Goal: Information Seeking & Learning: Learn about a topic

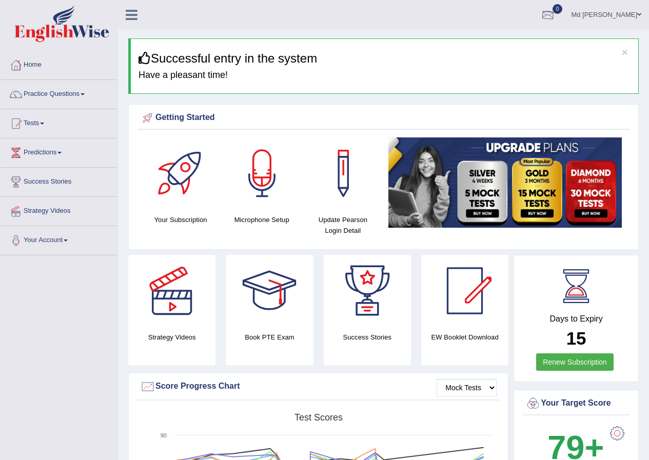
click at [541, 8] on div at bounding box center [548, 15] width 15 height 15
click at [491, 41] on strong "See All Alerts" at bounding box center [484, 43] width 46 height 8
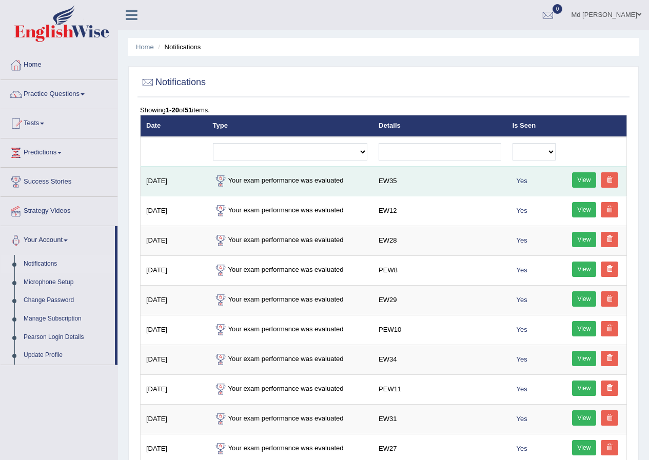
click at [576, 181] on link "View" at bounding box center [584, 179] width 25 height 15
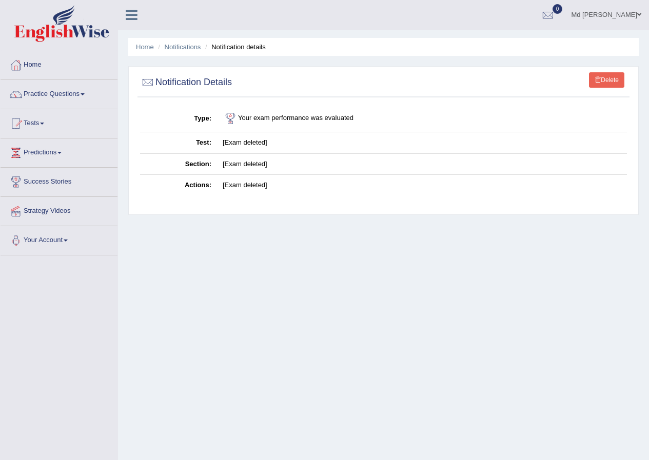
click at [39, 32] on img at bounding box center [61, 23] width 95 height 37
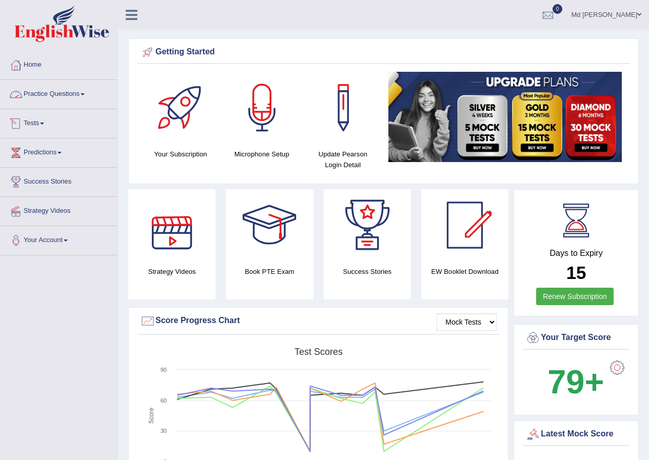
click at [71, 101] on link "Practice Questions" at bounding box center [59, 93] width 117 height 26
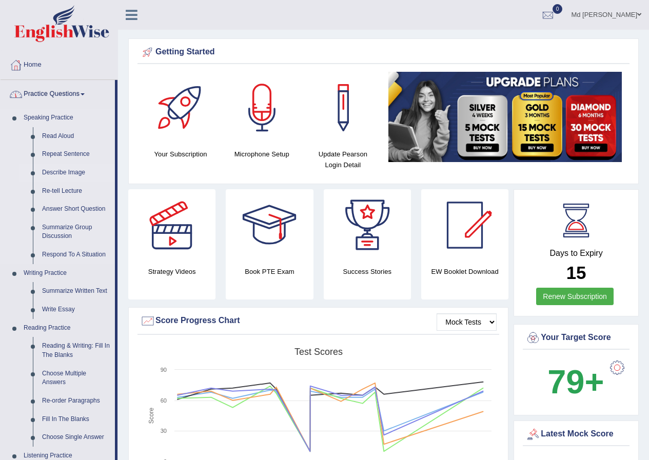
click at [56, 175] on link "Describe Image" at bounding box center [76, 173] width 78 height 18
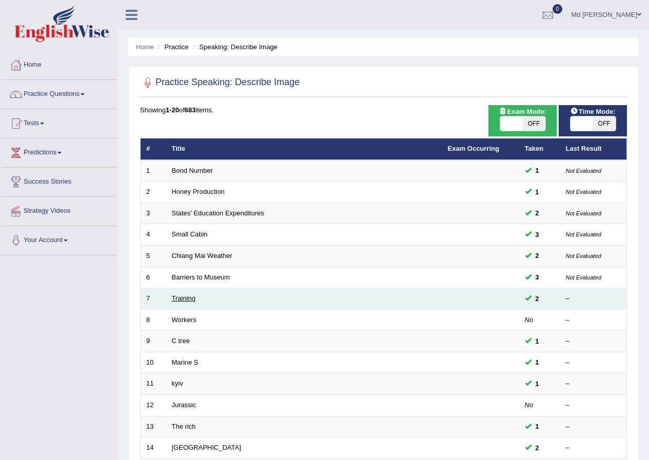
click at [183, 298] on link "Training" at bounding box center [184, 299] width 24 height 8
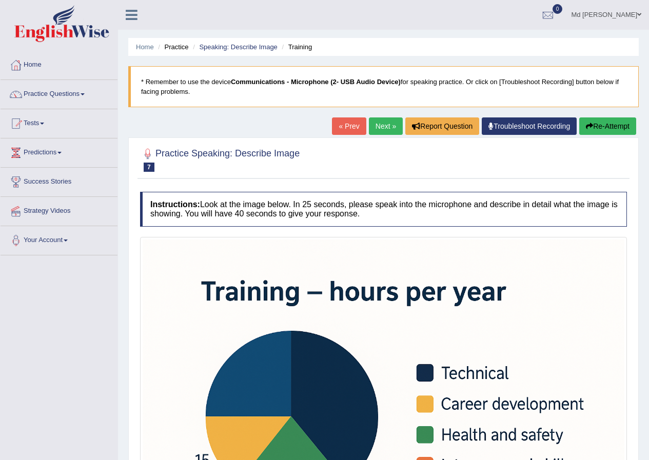
click at [390, 126] on link "Next »" at bounding box center [386, 126] width 34 height 17
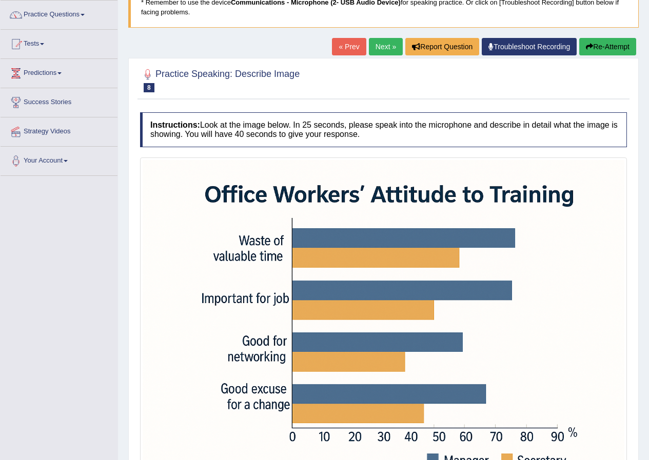
scroll to position [28, 0]
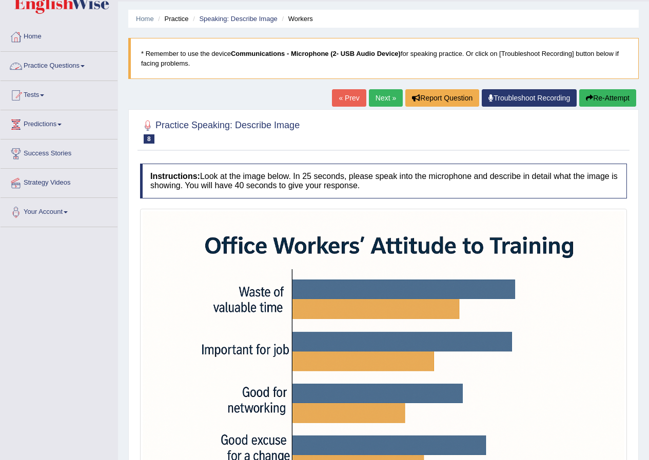
click at [69, 68] on link "Practice Questions" at bounding box center [59, 65] width 117 height 26
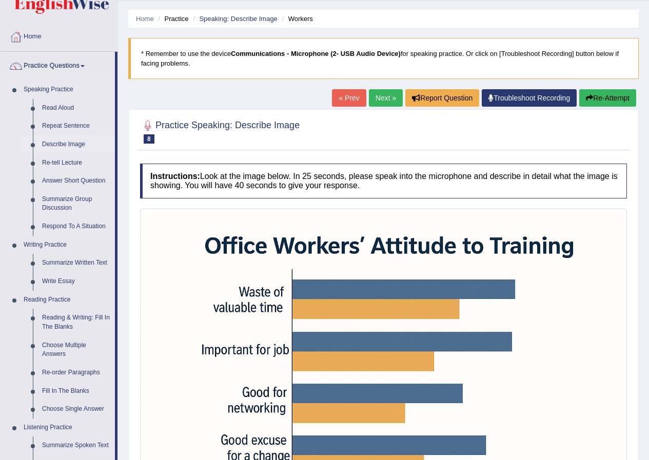
click at [65, 143] on link "Describe Image" at bounding box center [76, 145] width 78 height 18
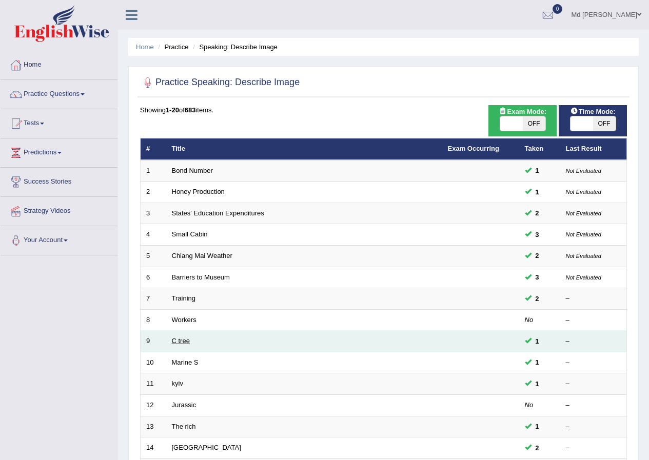
click at [179, 342] on link "C tree" at bounding box center [181, 341] width 18 height 8
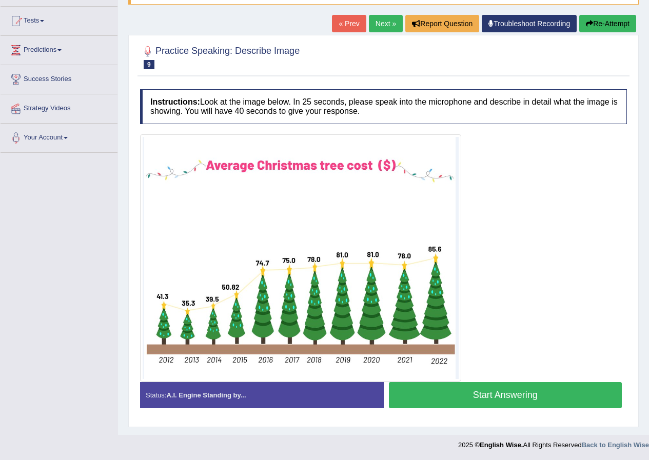
click at [391, 27] on link "Next »" at bounding box center [386, 23] width 34 height 17
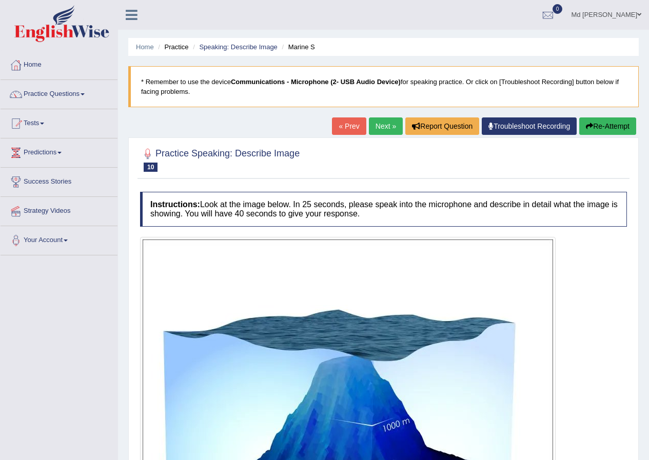
scroll to position [51, 0]
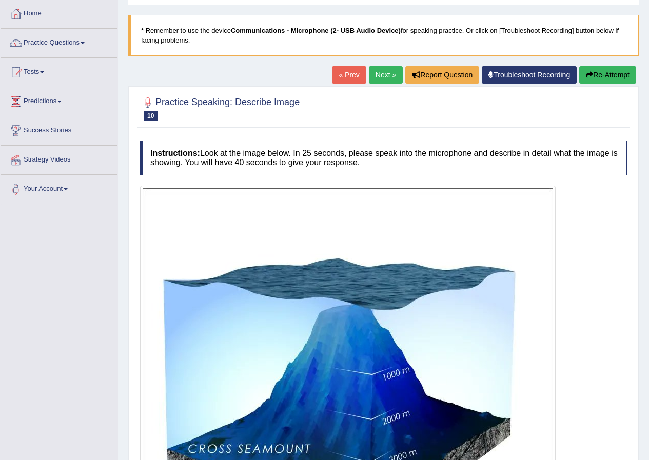
click at [374, 69] on link "Next »" at bounding box center [386, 74] width 34 height 17
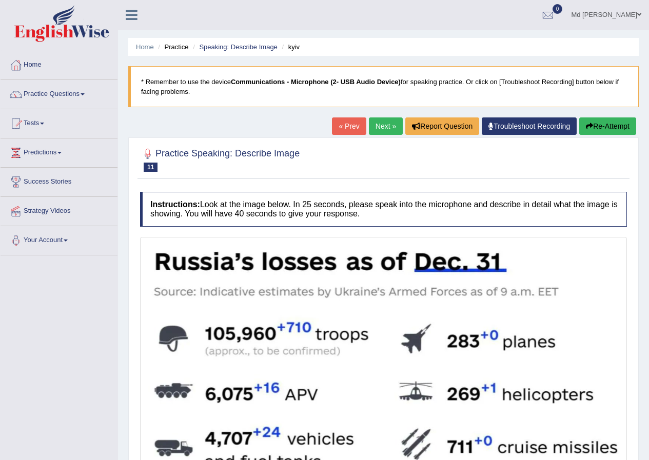
click at [373, 124] on link "Next »" at bounding box center [386, 126] width 34 height 17
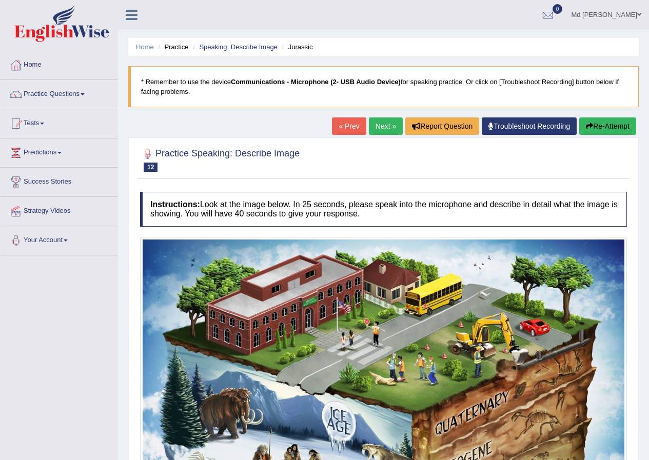
click at [379, 131] on link "Next »" at bounding box center [386, 126] width 34 height 17
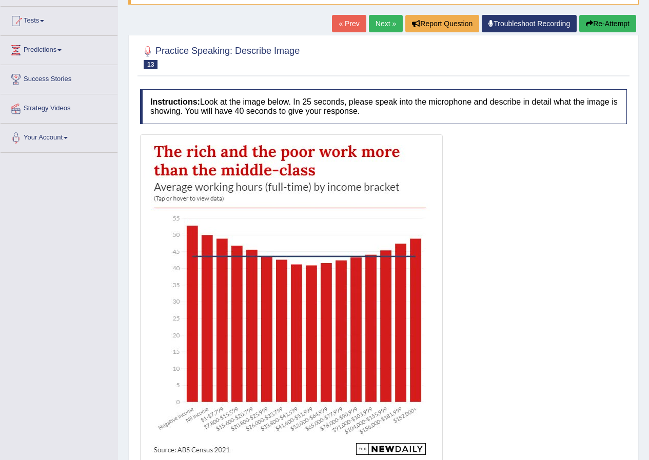
scroll to position [103, 0]
click at [388, 26] on link "Next »" at bounding box center [386, 23] width 34 height 17
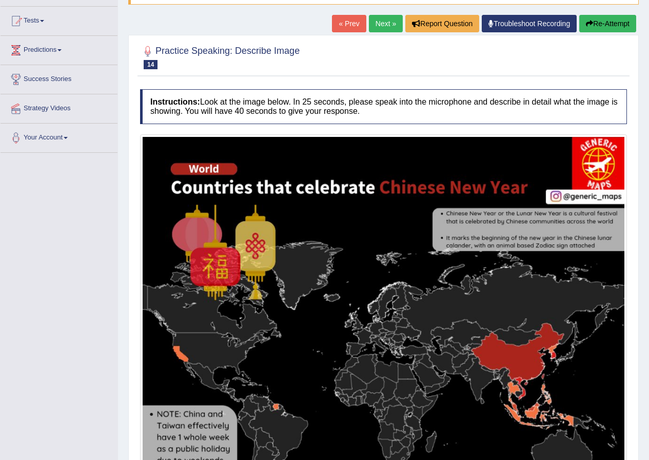
scroll to position [51, 0]
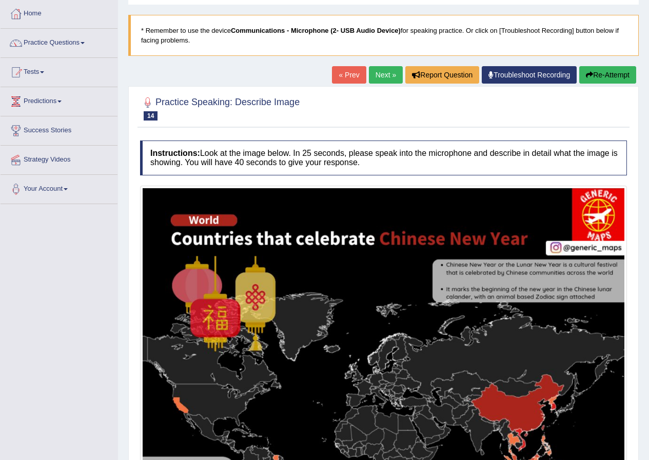
click at [381, 75] on link "Next »" at bounding box center [386, 74] width 34 height 17
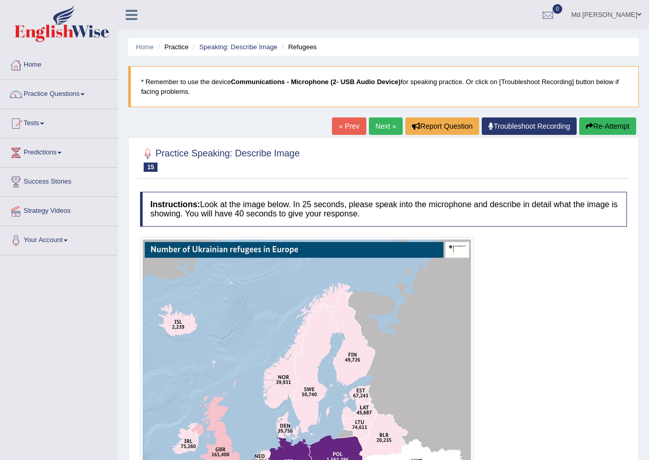
click at [381, 75] on blockquote "* Remember to use the device Communications - Microphone (2- USB Audio Device) …" at bounding box center [383, 86] width 511 height 41
click at [379, 132] on link "Next »" at bounding box center [386, 126] width 34 height 17
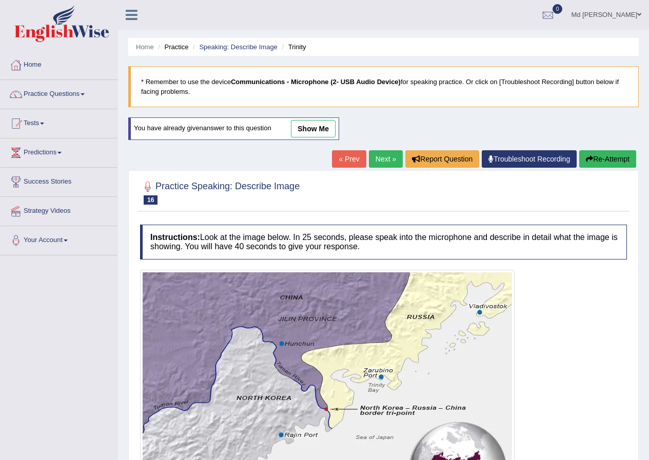
click at [380, 155] on link "Next »" at bounding box center [386, 158] width 34 height 17
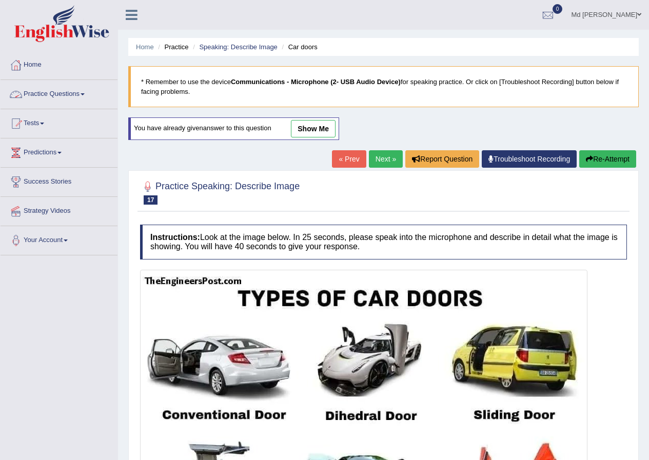
click at [77, 91] on link "Practice Questions" at bounding box center [59, 93] width 117 height 26
